Goal: Find specific page/section: Find specific page/section

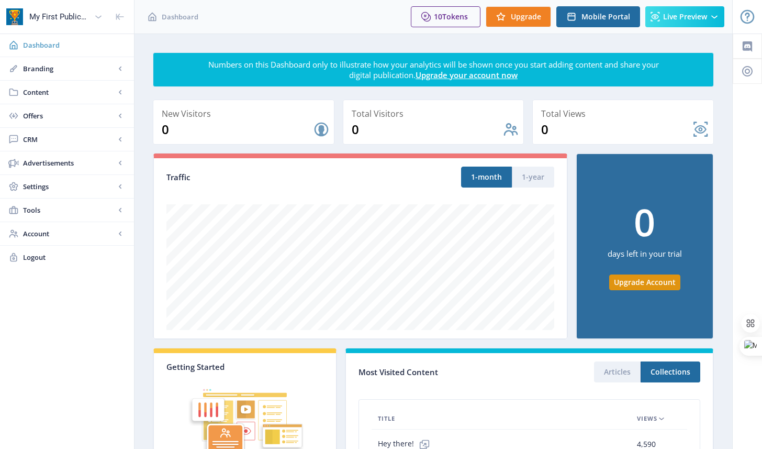
click at [38, 43] on span "Dashboard" at bounding box center [74, 45] width 103 height 10
click at [116, 66] on rect at bounding box center [120, 68] width 10 height 10
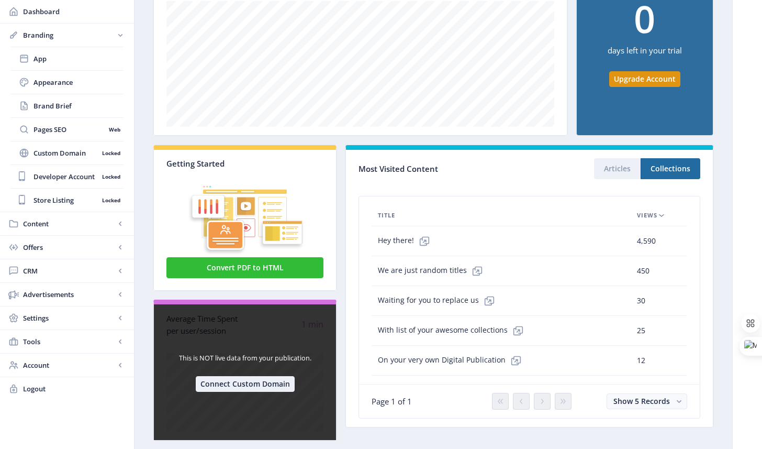
scroll to position [225, 0]
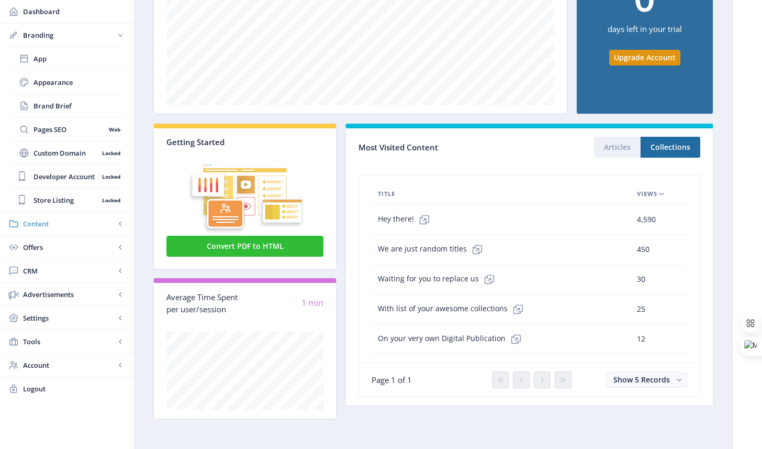
click at [40, 224] on span "Content" at bounding box center [69, 223] width 92 height 10
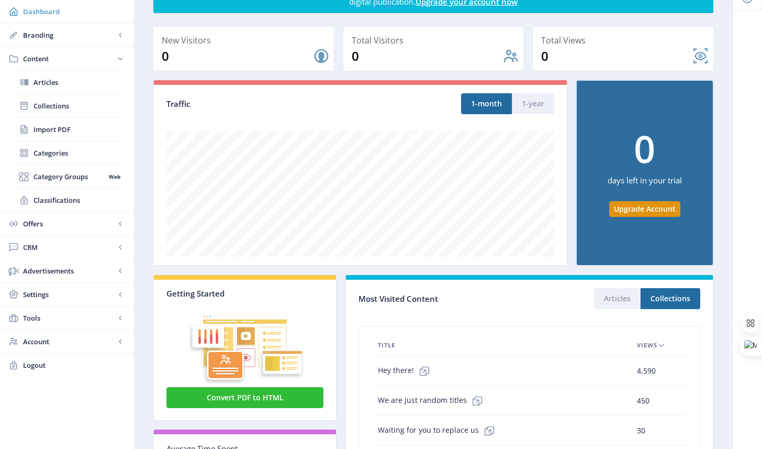
scroll to position [64, 0]
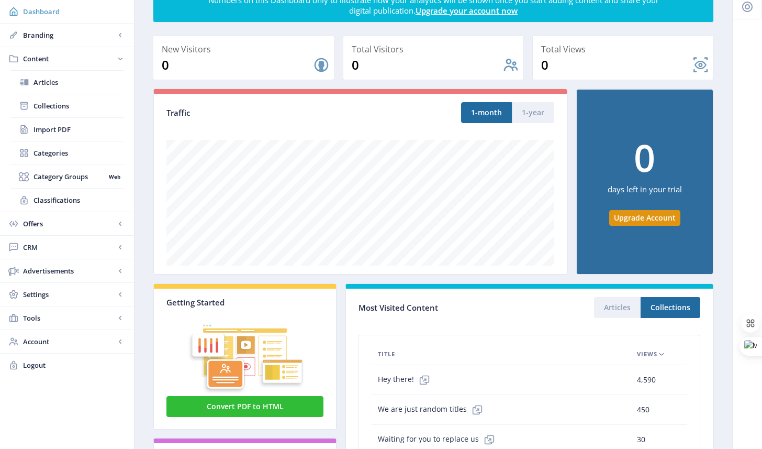
click at [42, 12] on span "Dashboard" at bounding box center [74, 11] width 103 height 10
click at [40, 79] on span "Articles" at bounding box center [79, 82] width 90 height 10
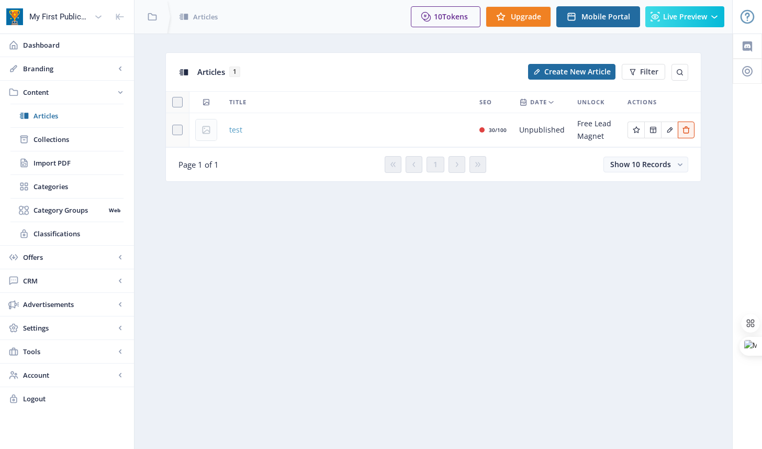
click at [235, 129] on span "test" at bounding box center [235, 130] width 13 height 13
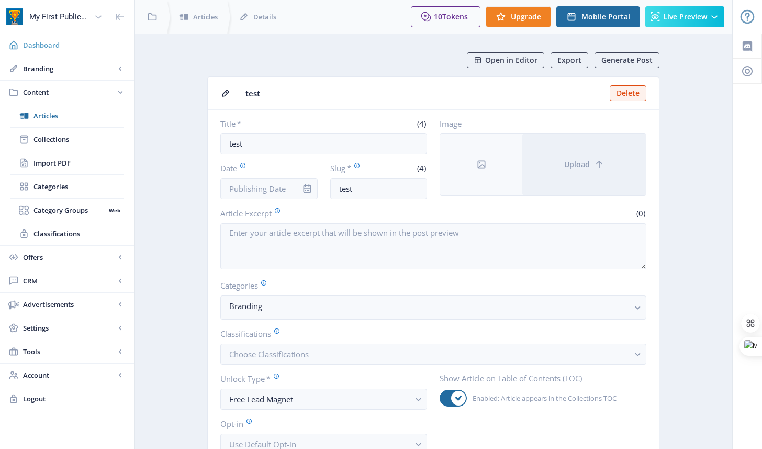
click at [48, 43] on span "Dashboard" at bounding box center [74, 45] width 103 height 10
click at [35, 397] on span "Logout" at bounding box center [74, 398] width 103 height 10
